Goal: Information Seeking & Learning: Learn about a topic

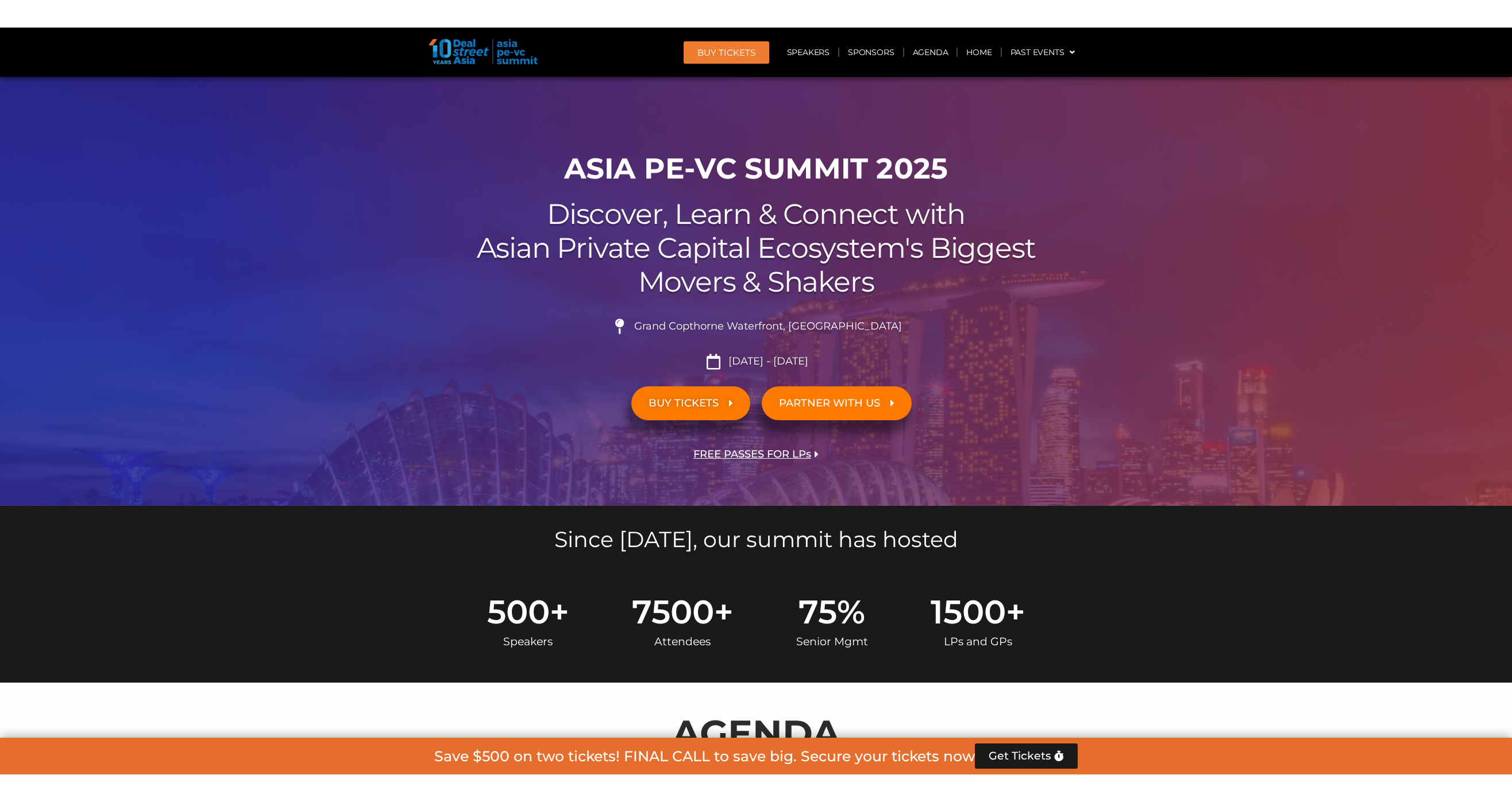
scroll to position [129, 0]
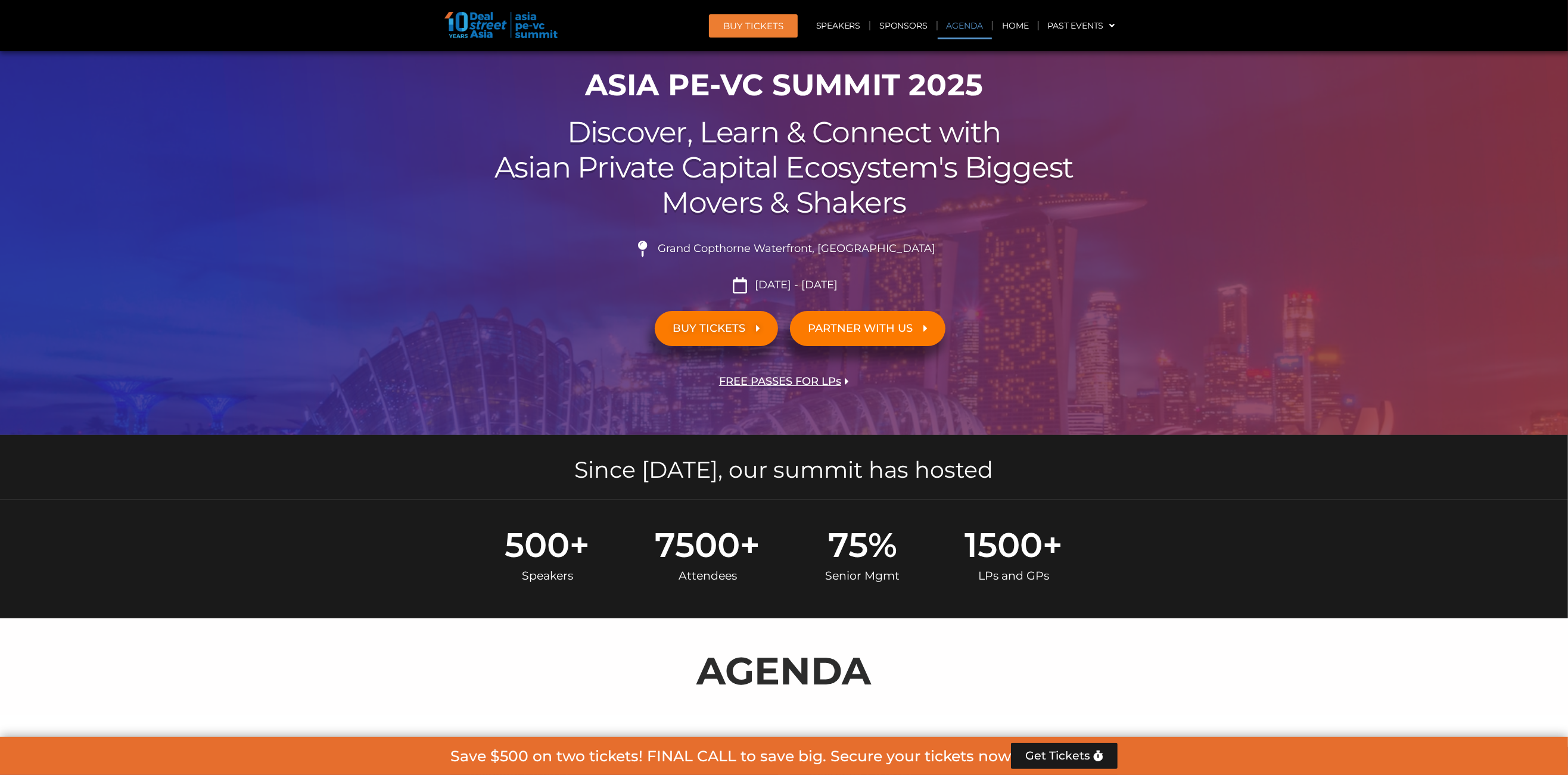
click at [969, 38] on link "Agenda" at bounding box center [965, 25] width 55 height 27
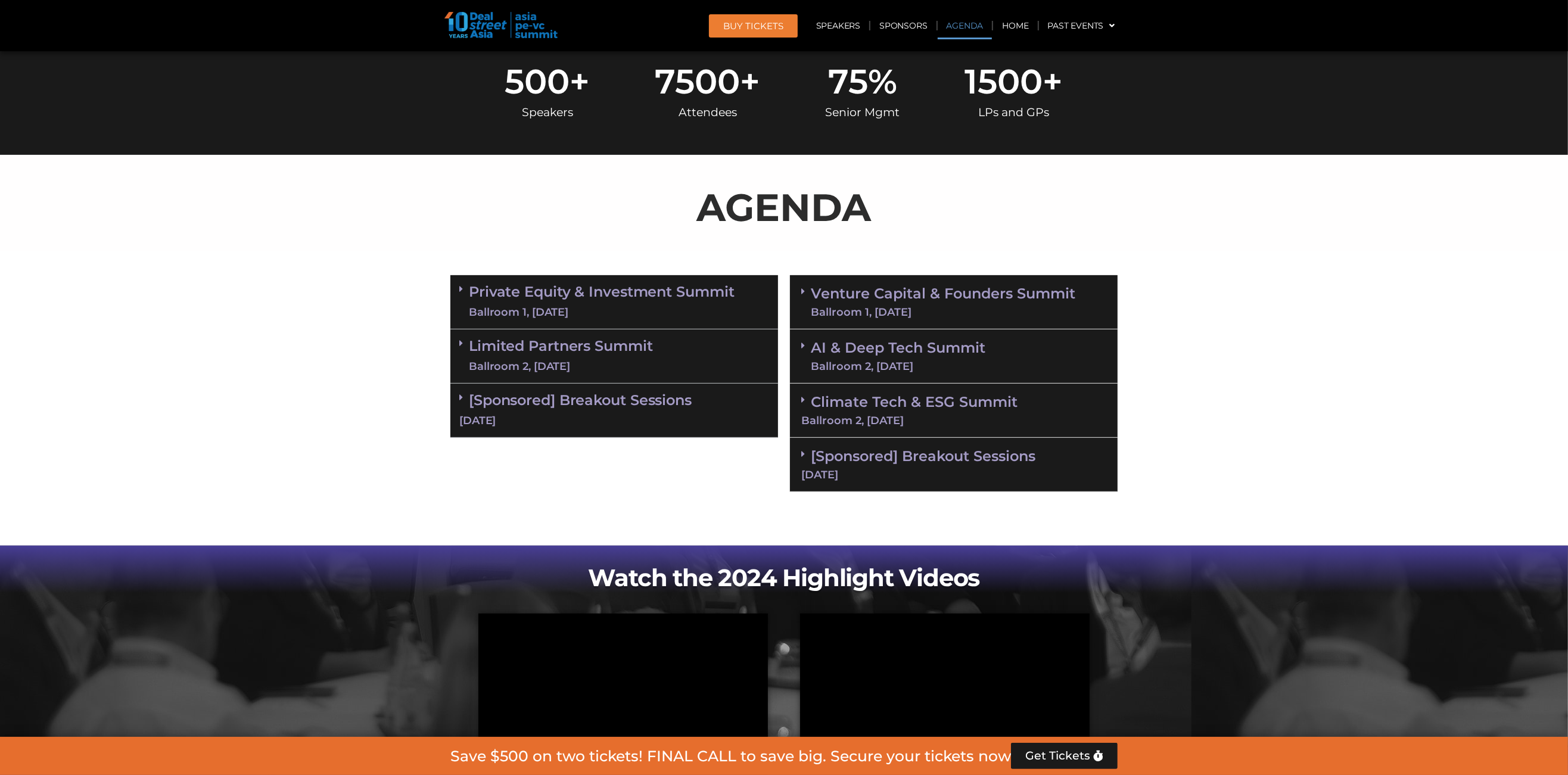
scroll to position [632, 0]
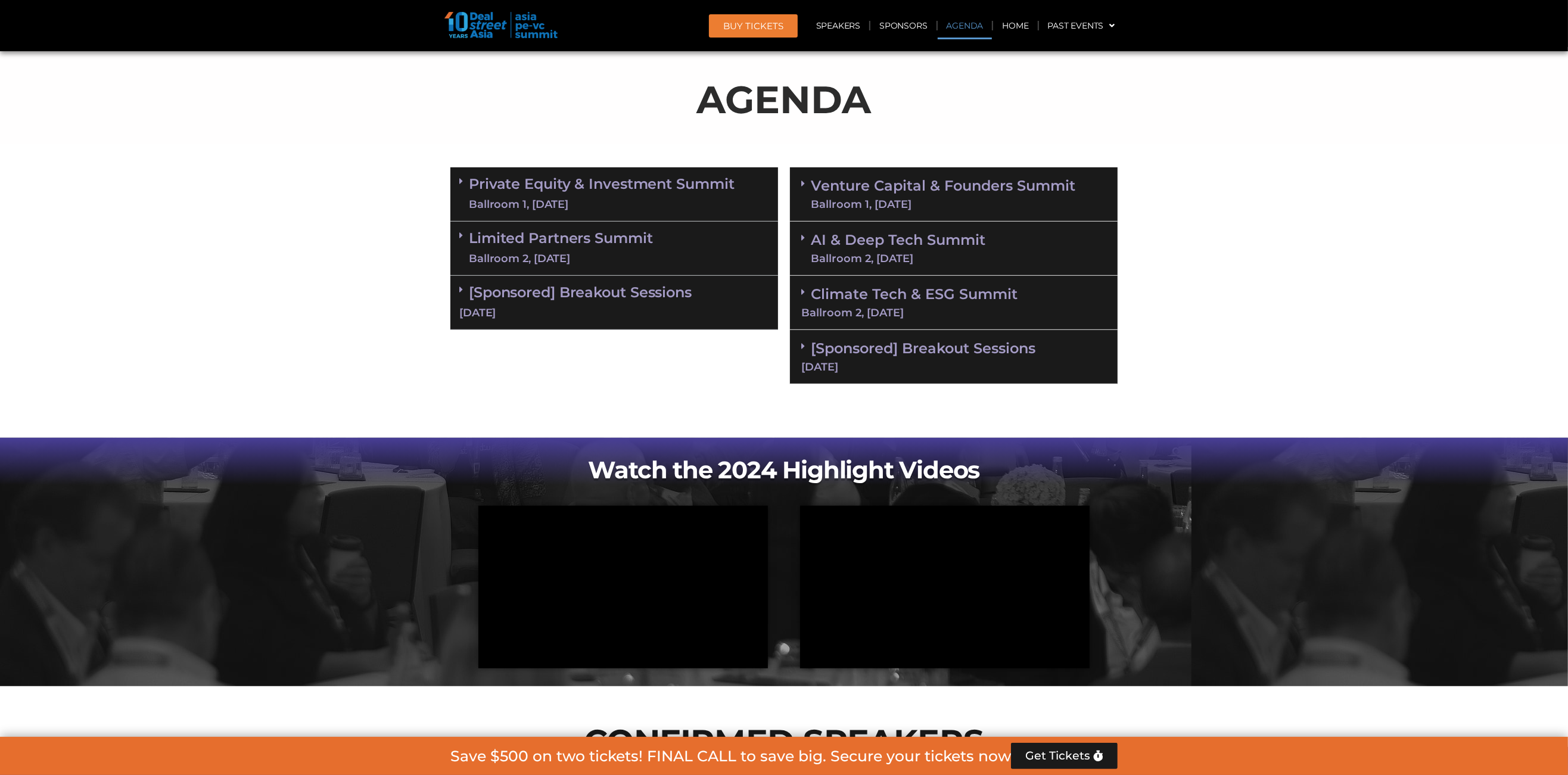
click at [484, 207] on div "Ballroom 1, [DATE]" at bounding box center [601, 205] width 266 height 15
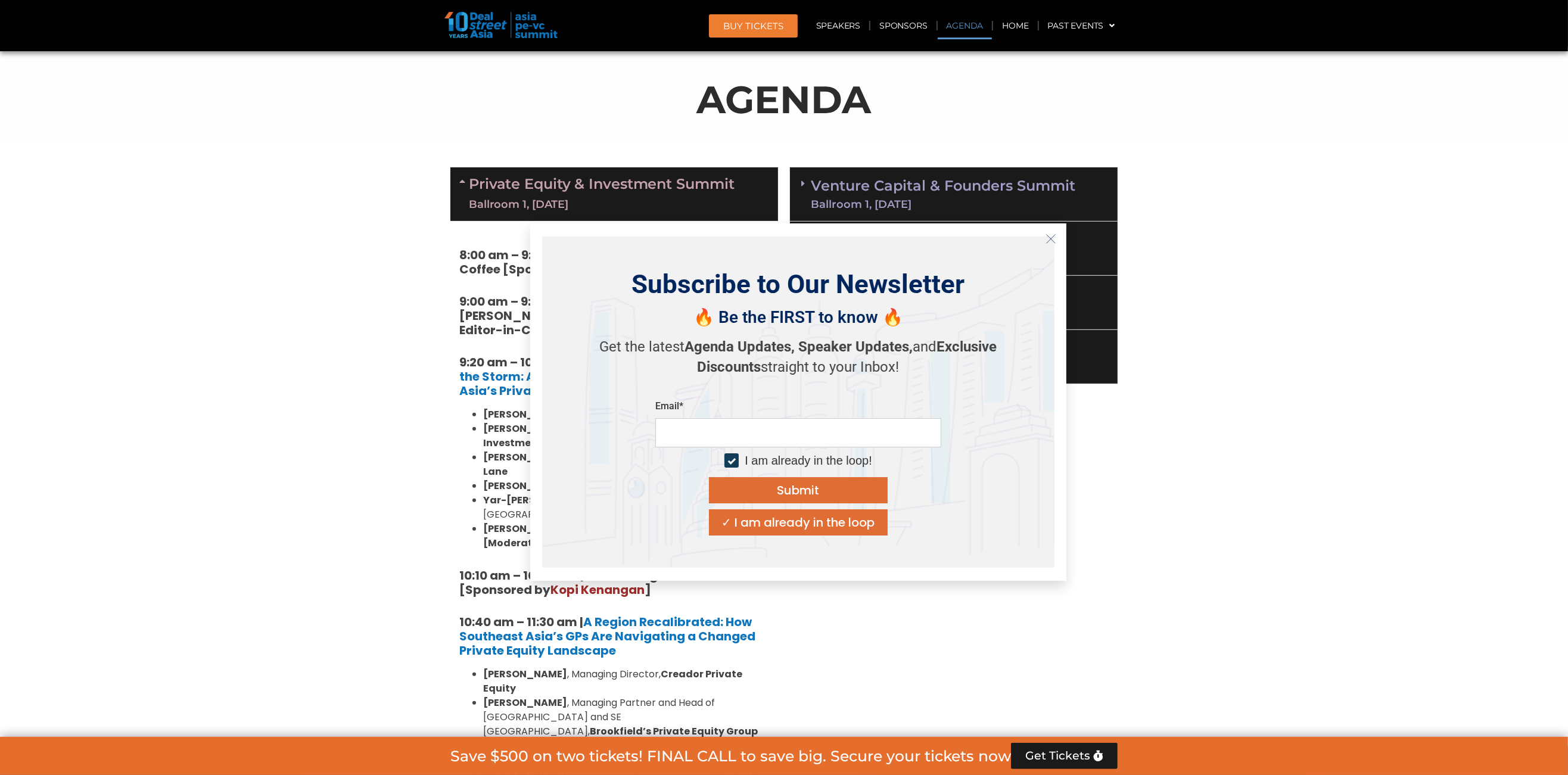
click at [1060, 246] on button "Close" at bounding box center [1051, 239] width 19 height 19
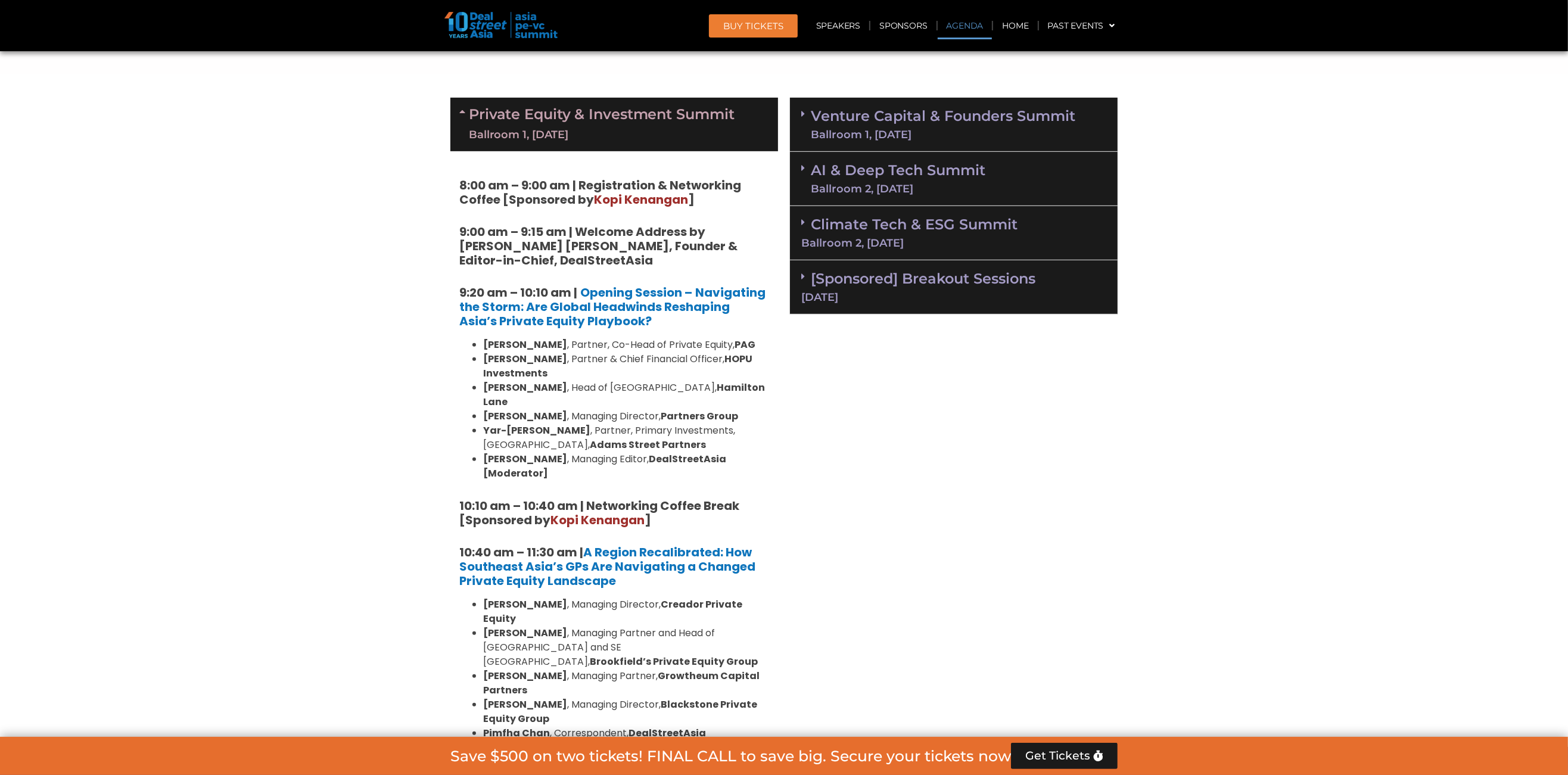
scroll to position [703, 0]
click at [748, 135] on div "Private Equity & Investment Summit Ballroom 1, [DATE]" at bounding box center [614, 123] width 328 height 53
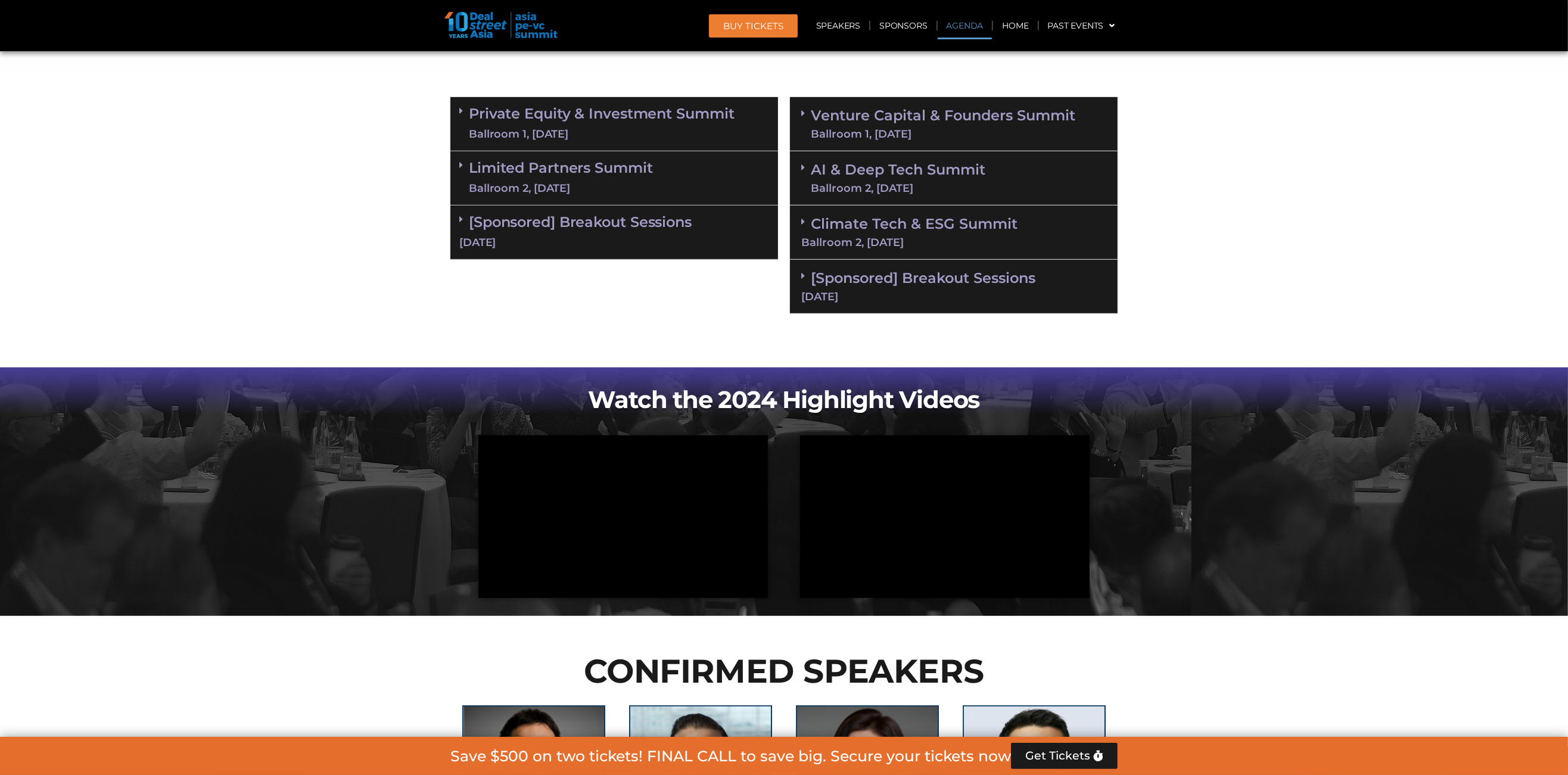
click at [981, 137] on div "Ballroom 1, [DATE]" at bounding box center [943, 134] width 265 height 10
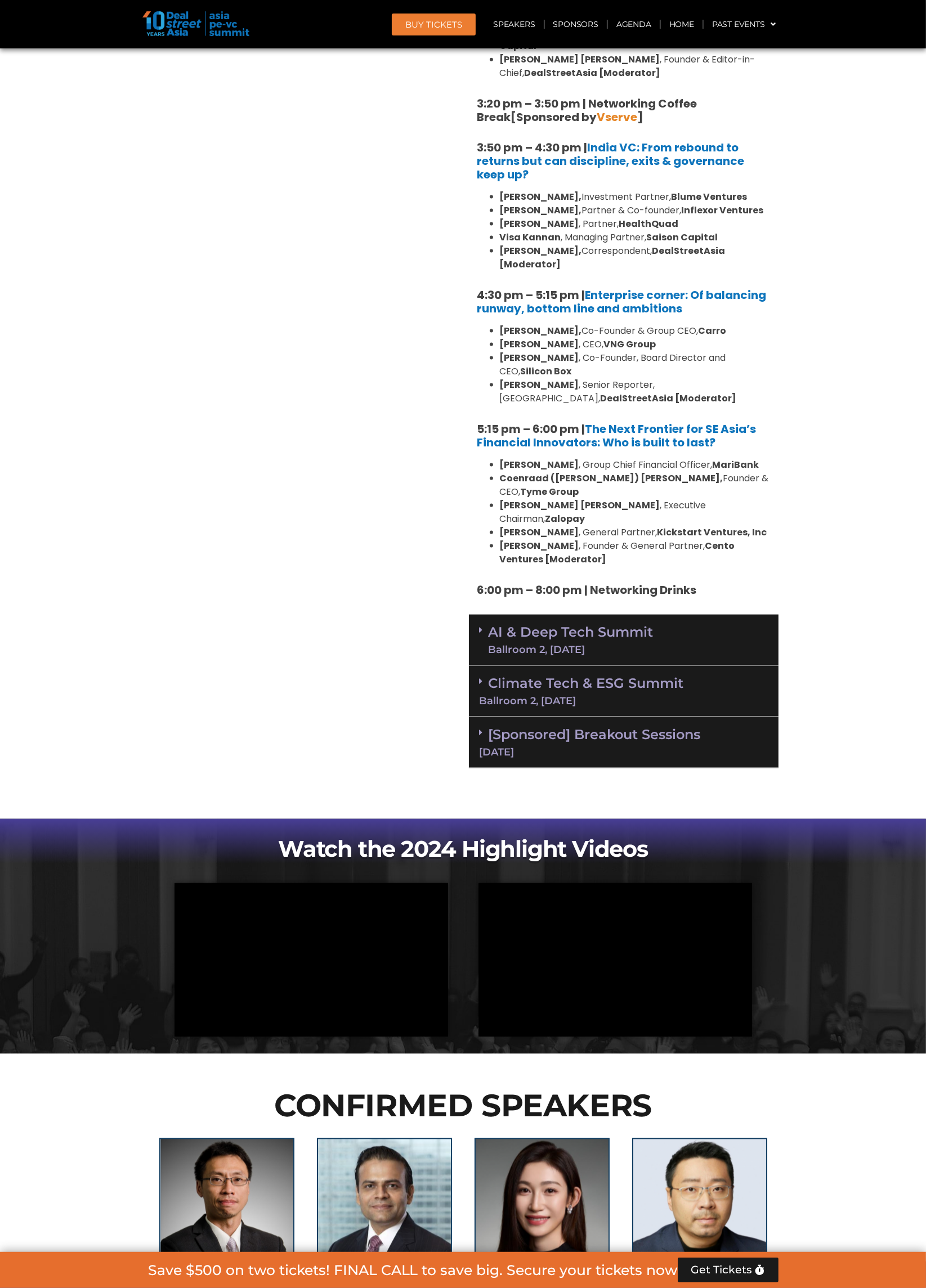
scroll to position [0, 0]
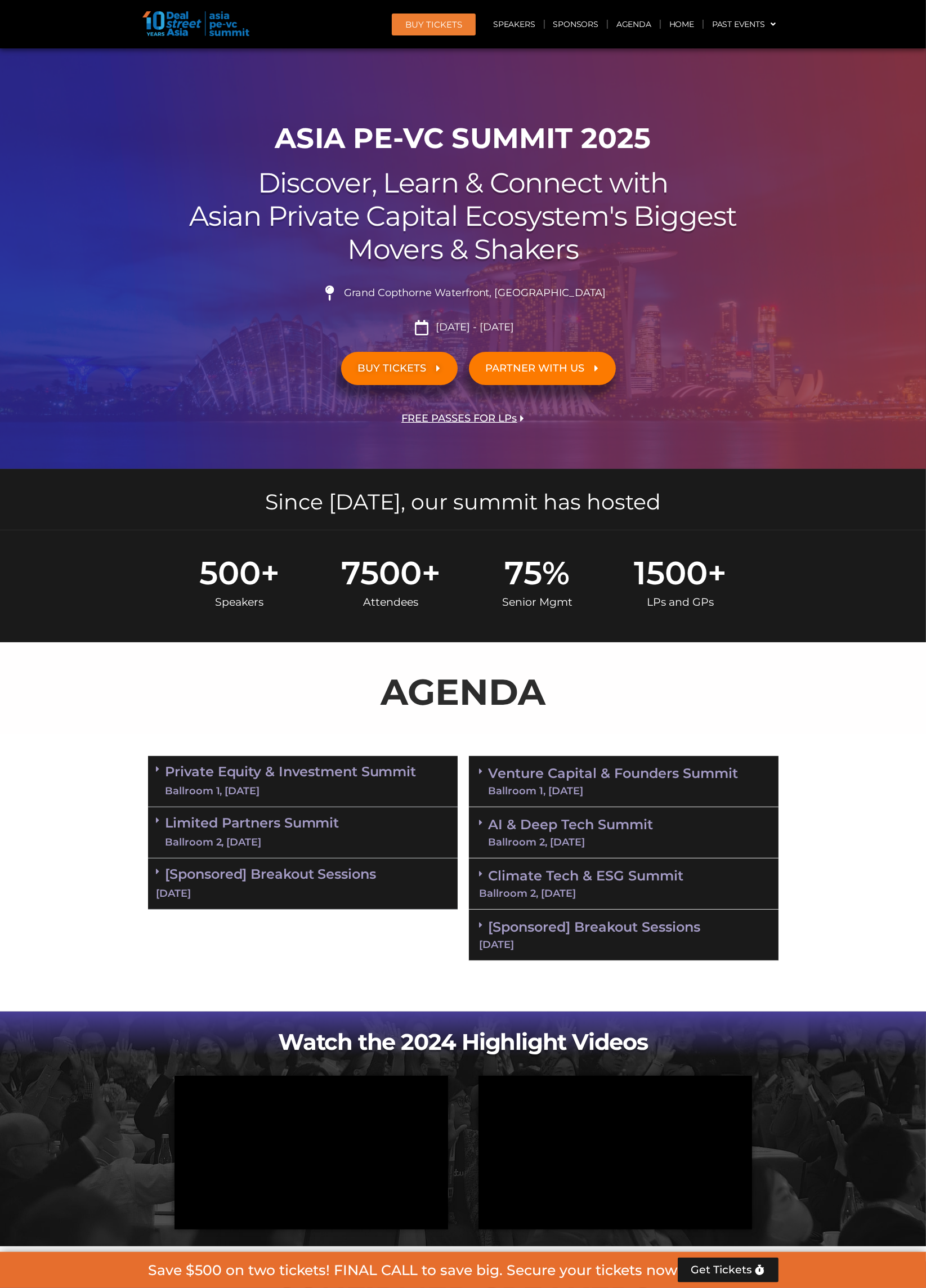
click at [643, 786] on div "Ballroom 1, [DATE]" at bounding box center [614, 790] width 250 height 10
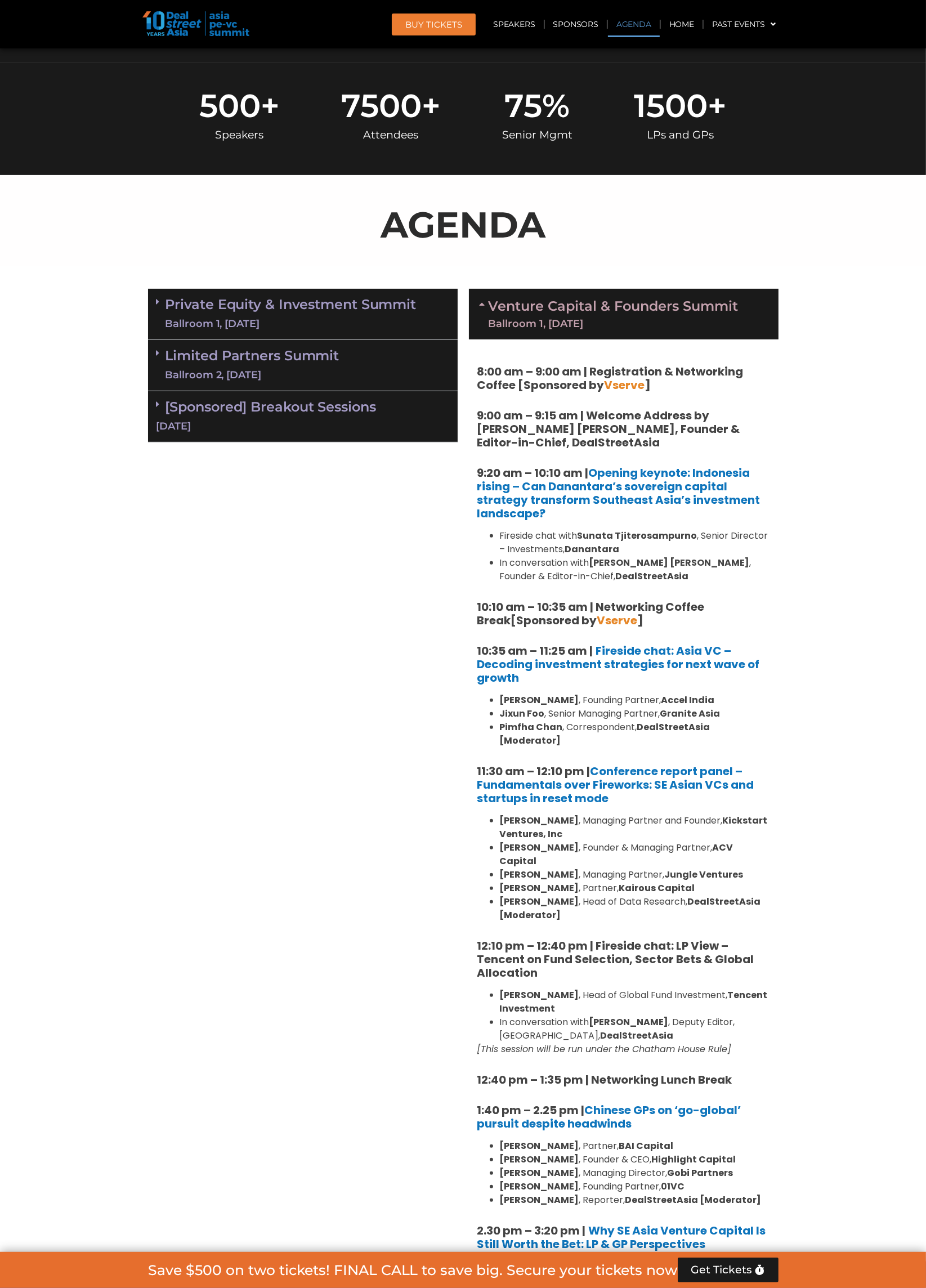
scroll to position [472, 0]
